Goal: Navigation & Orientation: Find specific page/section

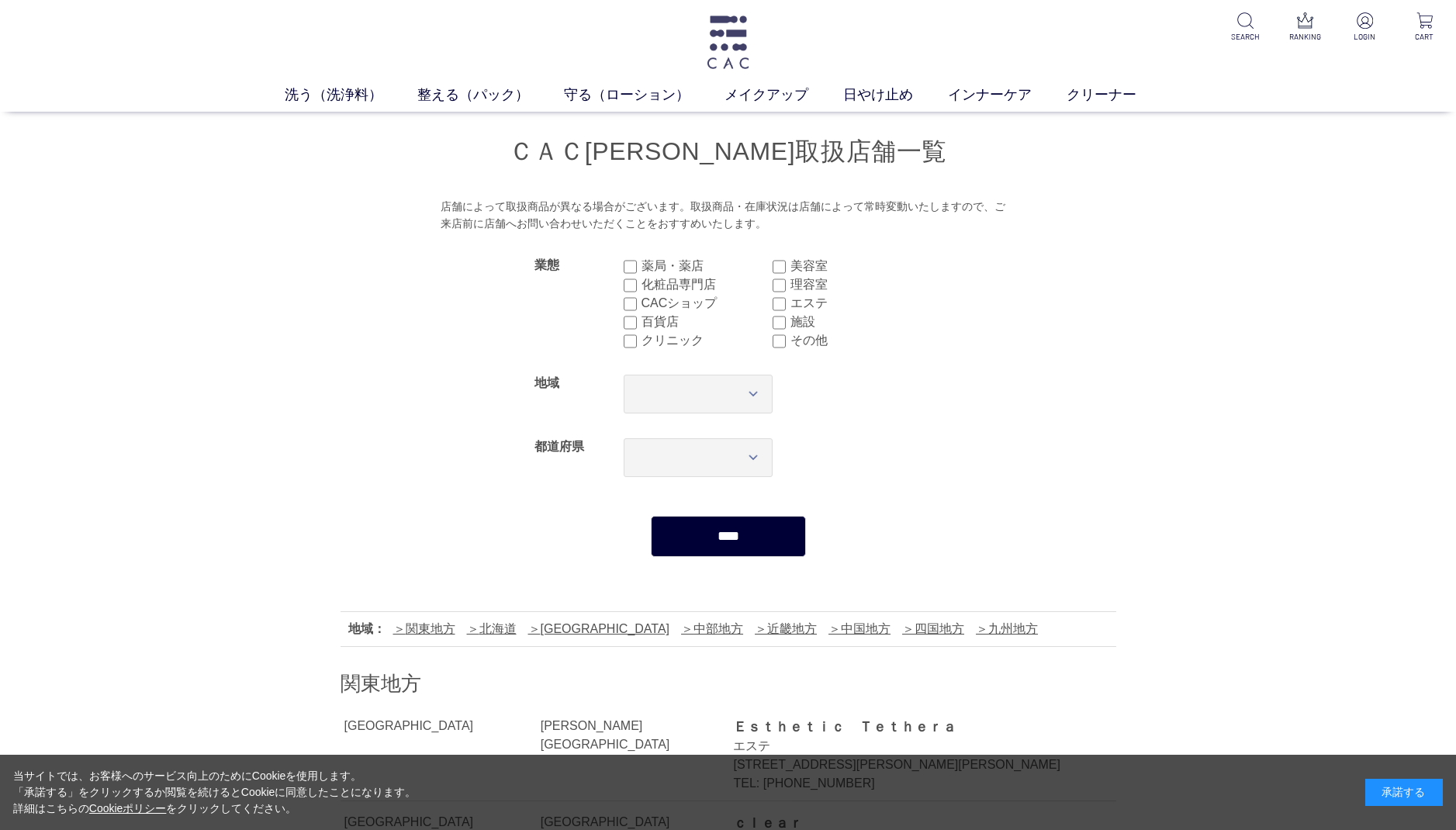
click at [717, 35] on img at bounding box center [728, 42] width 47 height 53
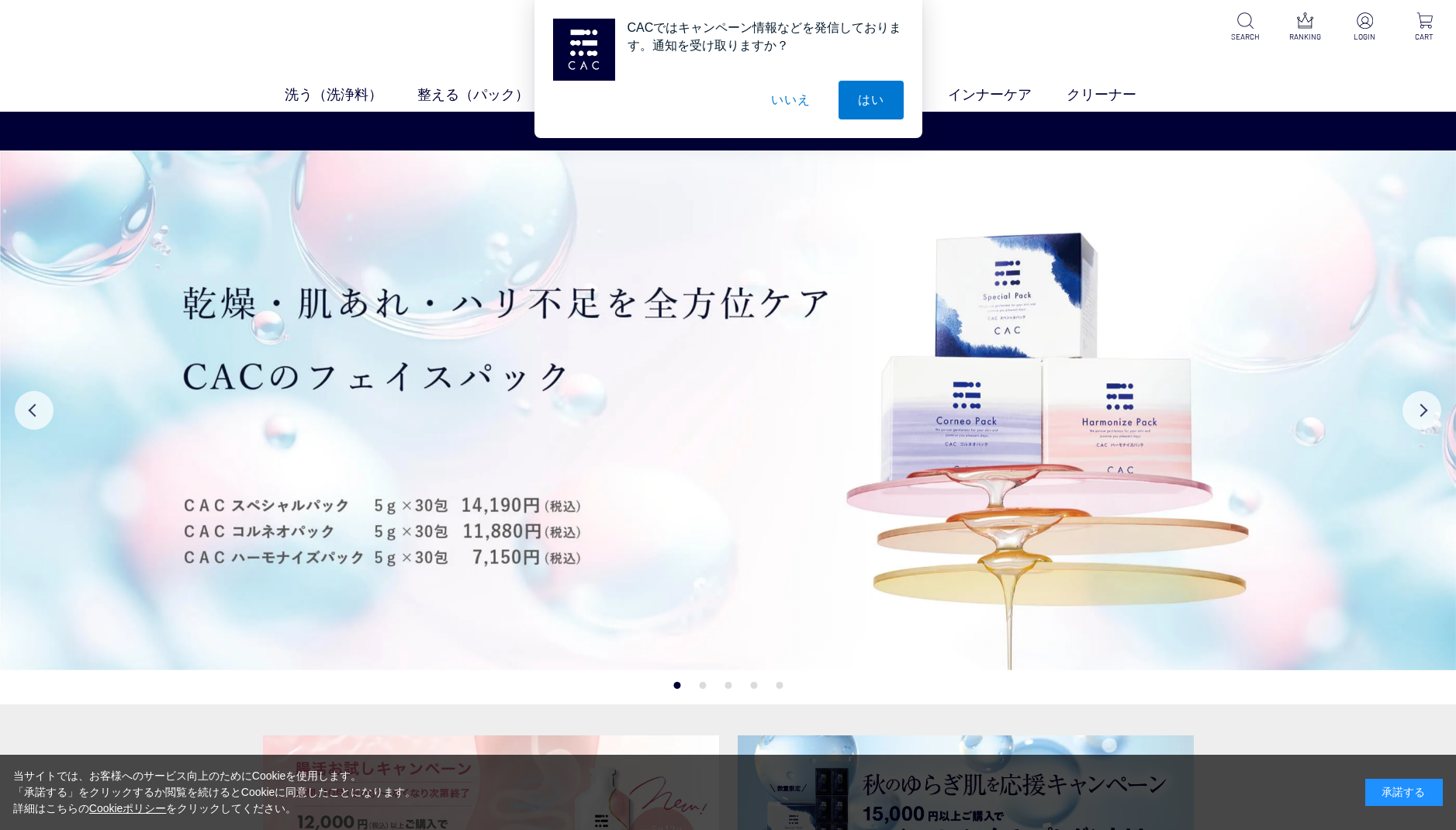
click at [788, 96] on button "いいえ" at bounding box center [790, 100] width 77 height 39
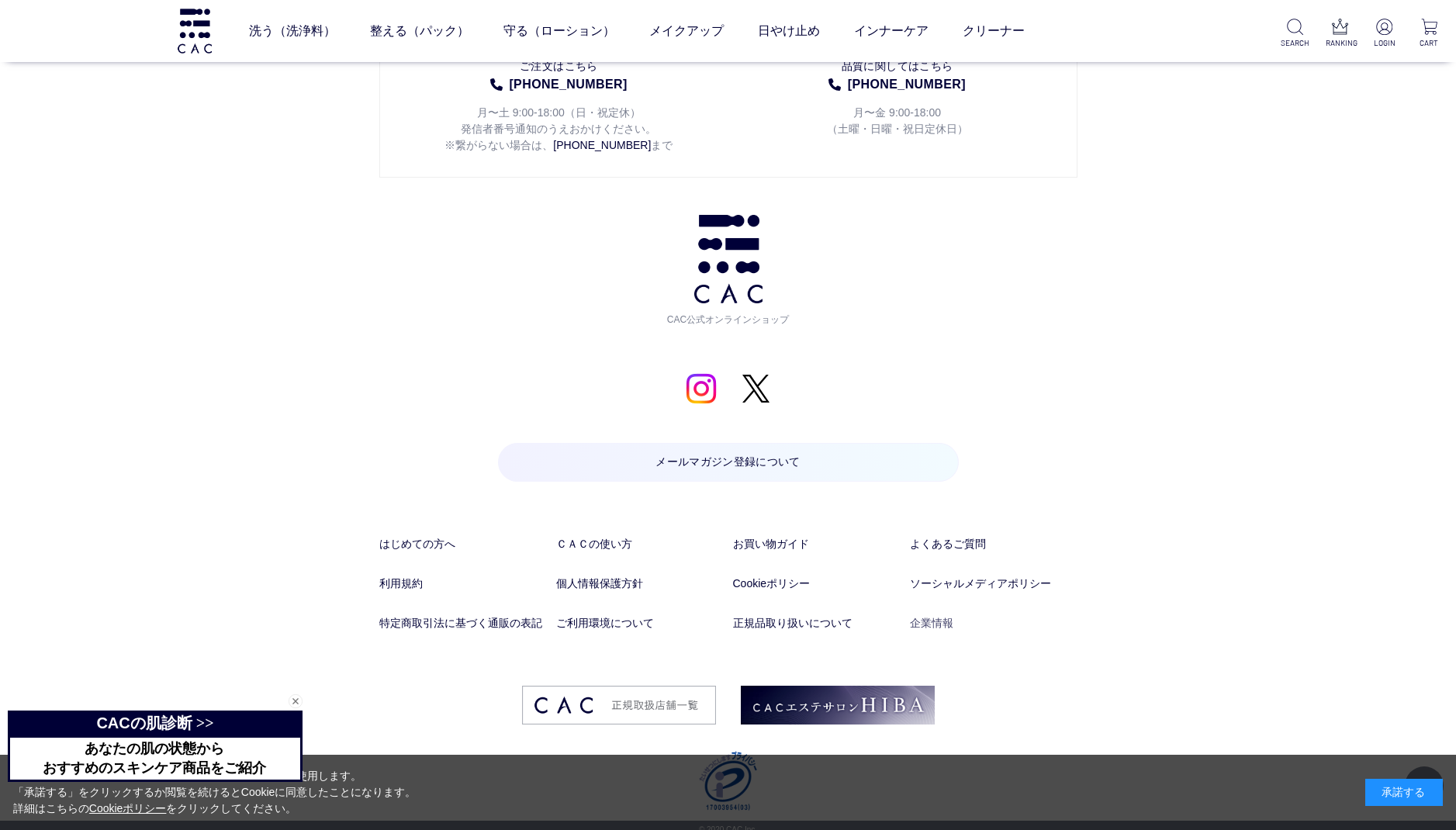
scroll to position [8024, 0]
click at [931, 618] on link "企業情報" at bounding box center [993, 626] width 168 height 16
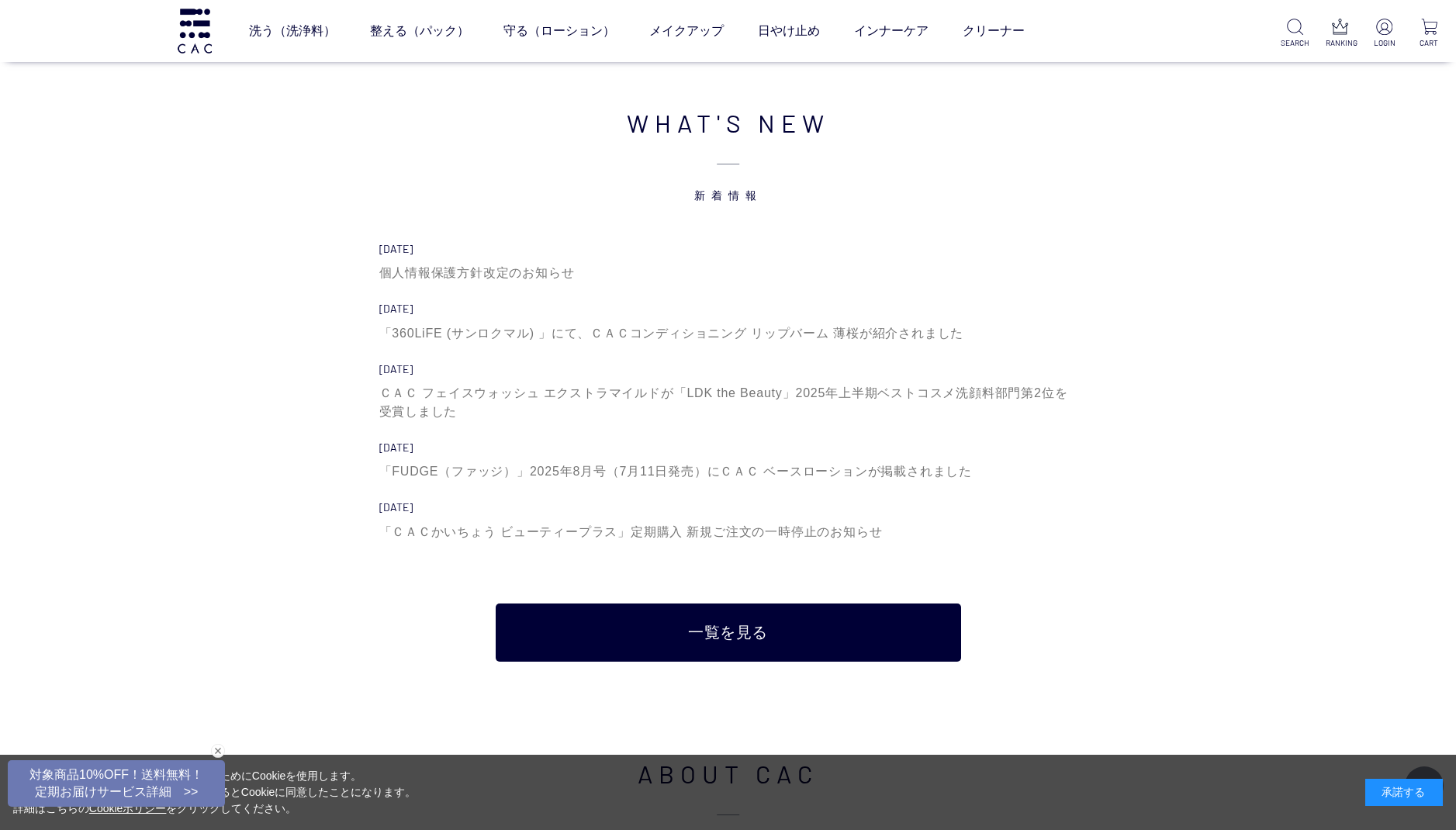
scroll to position [5429, 0]
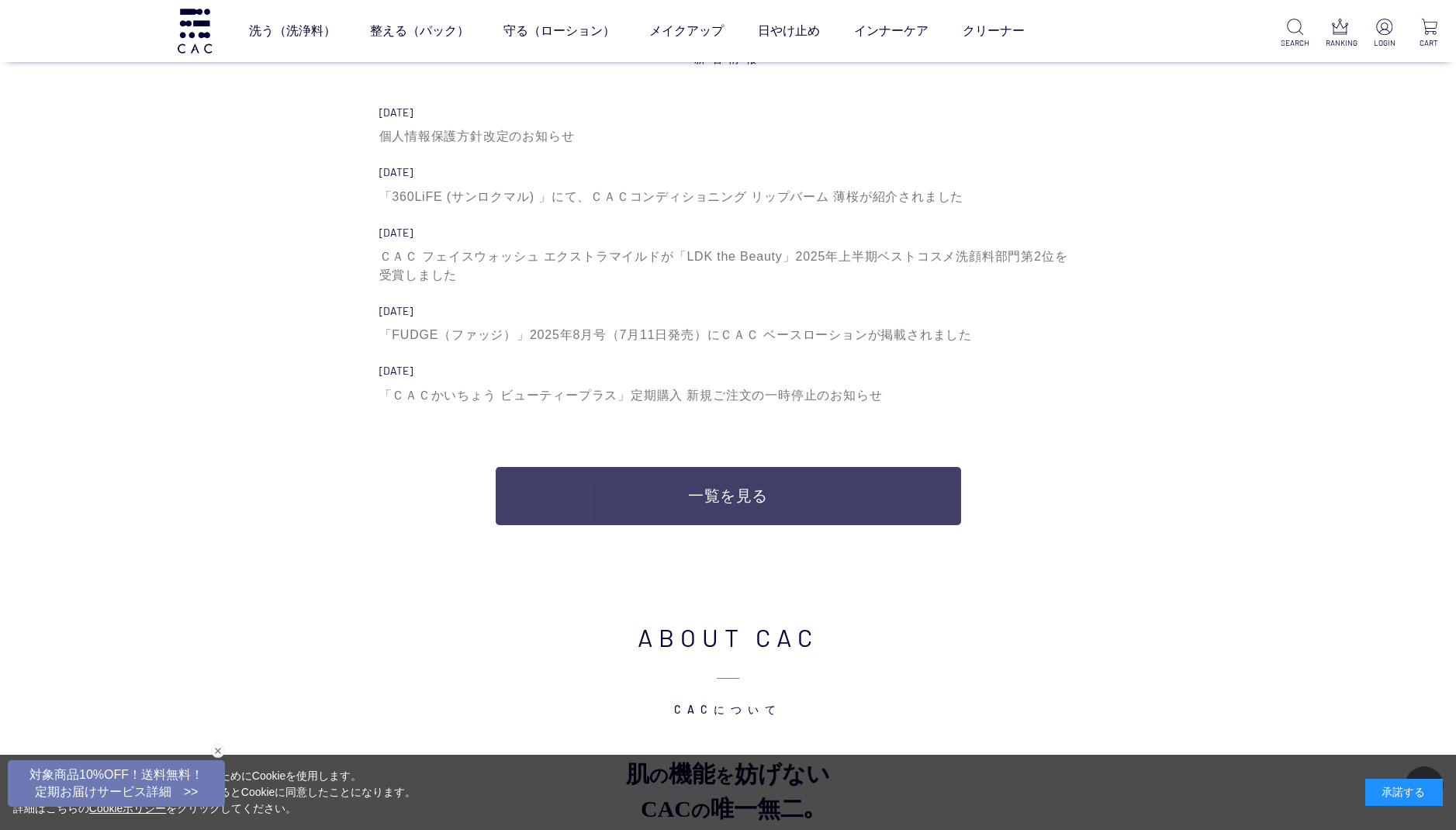
click at [742, 496] on link "一覧を見る" at bounding box center [728, 496] width 465 height 58
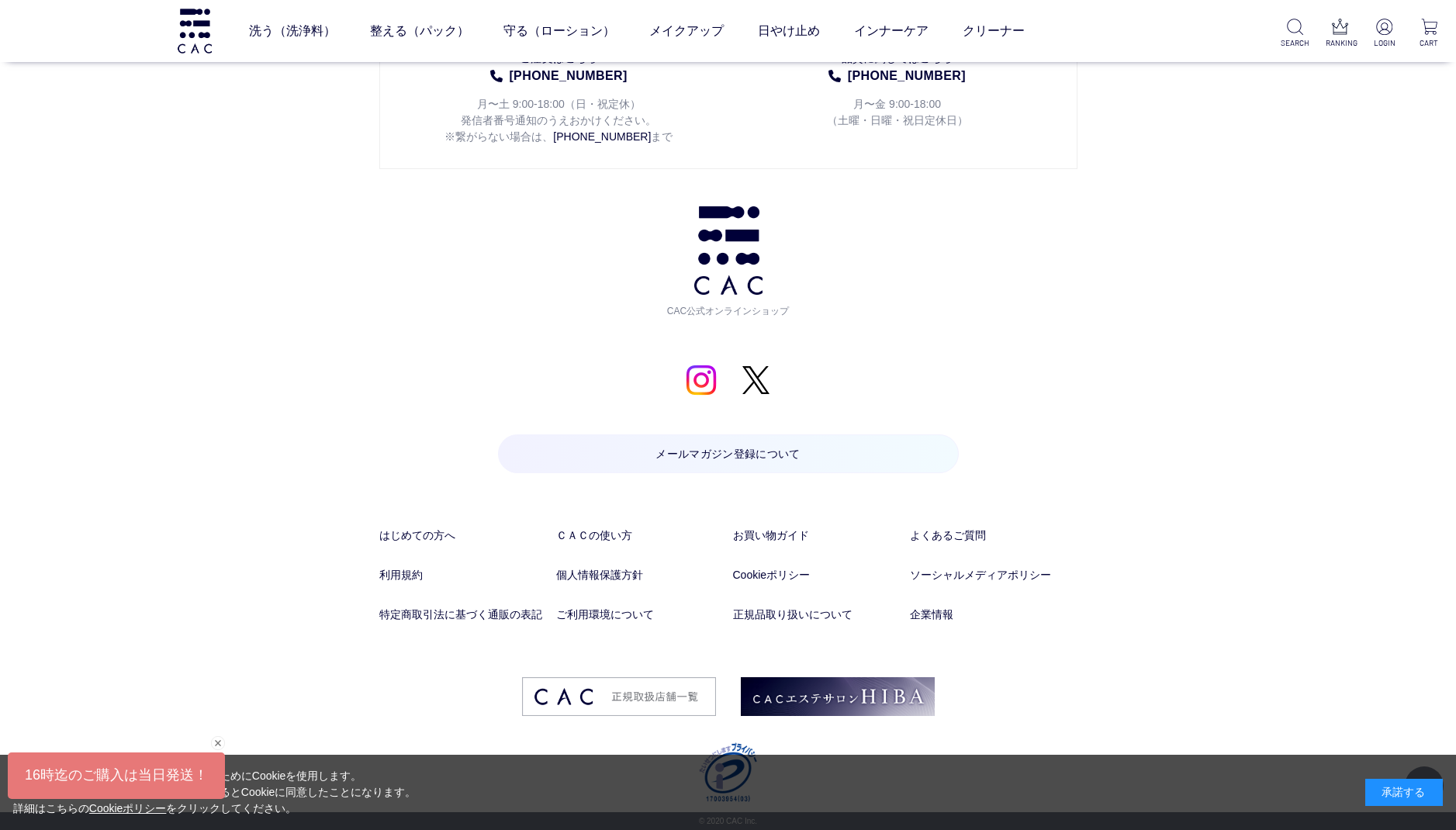
scroll to position [1852, 0]
click at [948, 616] on link "企業情報" at bounding box center [993, 615] width 168 height 16
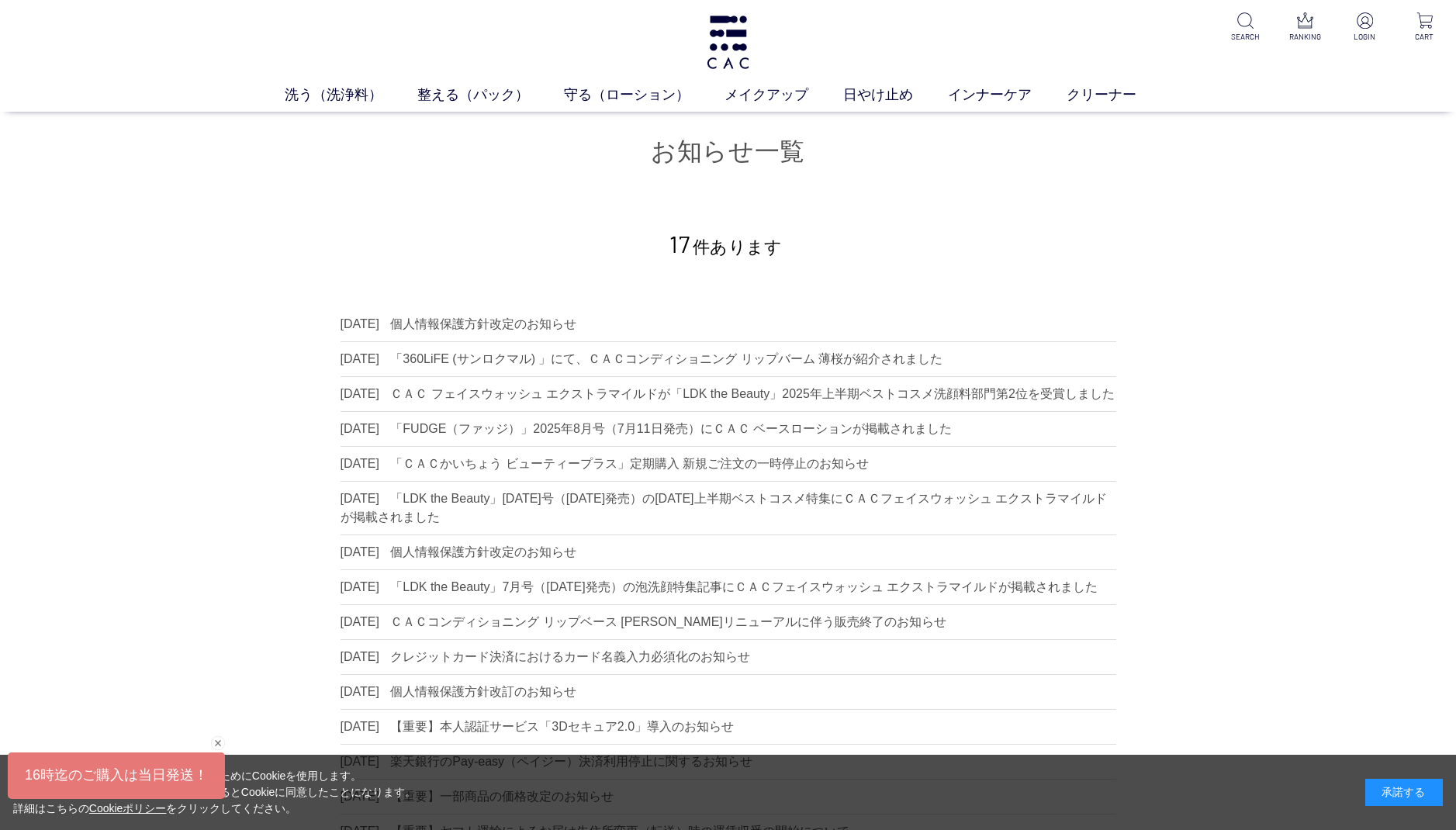
scroll to position [0, 0]
